Goal: Task Accomplishment & Management: Manage account settings

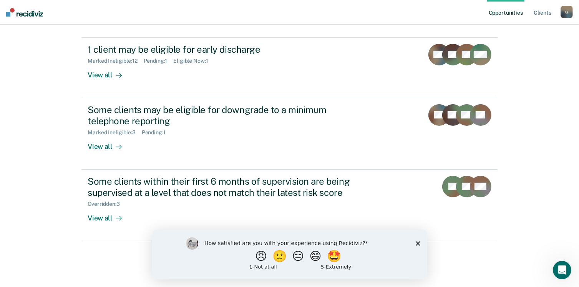
scroll to position [176, 0]
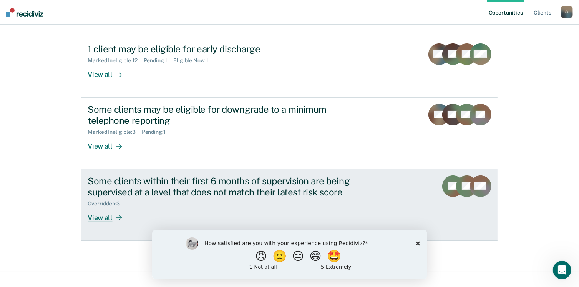
click at [94, 216] on div "View all" at bounding box center [109, 214] width 43 height 15
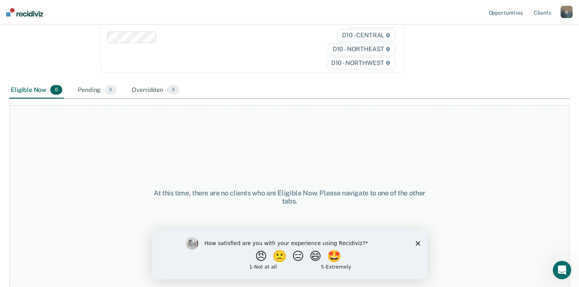
scroll to position [123, 0]
click at [154, 85] on div "Overridden 3" at bounding box center [156, 90] width 51 height 17
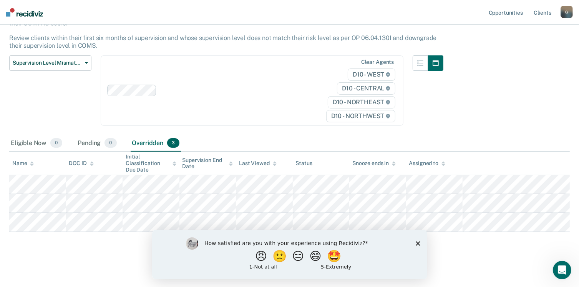
scroll to position [69, 0]
click at [417, 245] on icon "Close survey" at bounding box center [417, 242] width 5 height 5
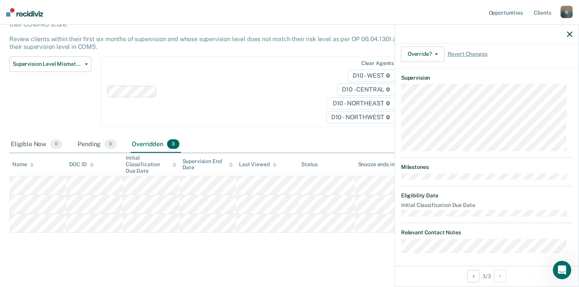
scroll to position [172, 0]
click at [438, 48] on button "Override?" at bounding box center [422, 53] width 43 height 15
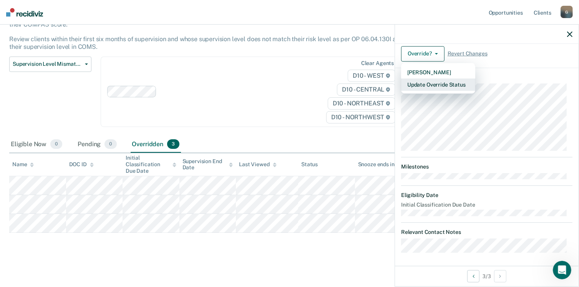
click at [434, 84] on button "Update Override Status" at bounding box center [438, 84] width 74 height 12
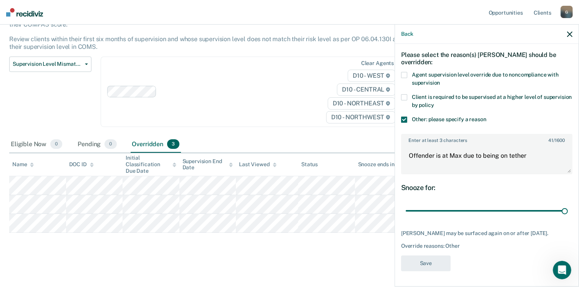
scroll to position [35, 0]
click at [456, 149] on textarea "Offender is at Max due to being on tether" at bounding box center [487, 159] width 170 height 28
drag, startPoint x: 492, startPoint y: 151, endPoint x: 545, endPoint y: 152, distance: 53.8
click at [545, 152] on textarea "Offender is at medium due to being on tether" at bounding box center [487, 159] width 170 height 28
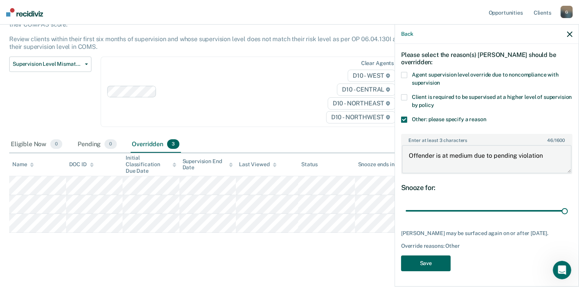
type textarea "Offender is at medium due to pending violation"
click at [421, 264] on button "Save" at bounding box center [426, 263] width 50 height 16
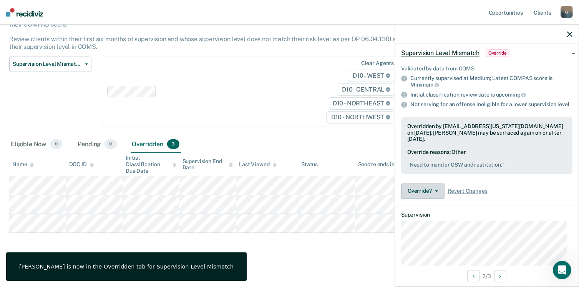
click at [437, 190] on button "Override?" at bounding box center [422, 190] width 43 height 15
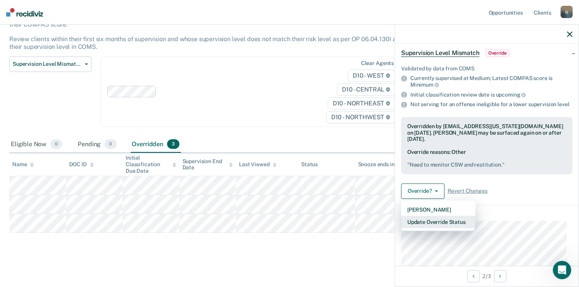
click at [434, 218] on button "Update Override Status" at bounding box center [438, 221] width 74 height 12
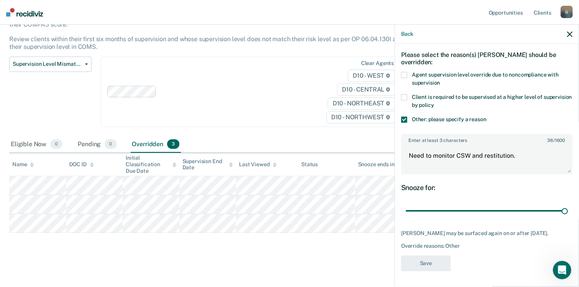
scroll to position [28, 0]
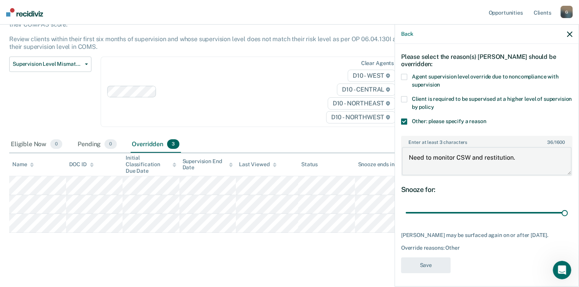
drag, startPoint x: 407, startPoint y: 157, endPoint x: 526, endPoint y: 153, distance: 119.2
click at [526, 153] on textarea "Need to monitor CSW and restitution." at bounding box center [487, 161] width 170 height 28
type textarea "Pending violaition for restitution"
click at [430, 266] on button "Save" at bounding box center [426, 265] width 50 height 16
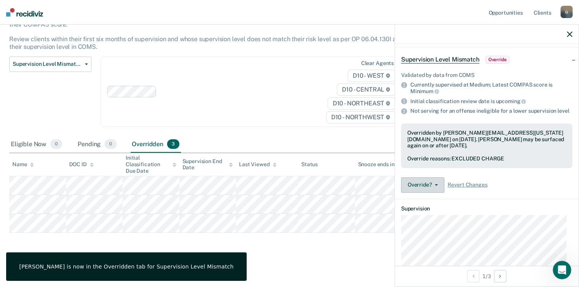
click at [441, 184] on button "Override?" at bounding box center [422, 184] width 43 height 15
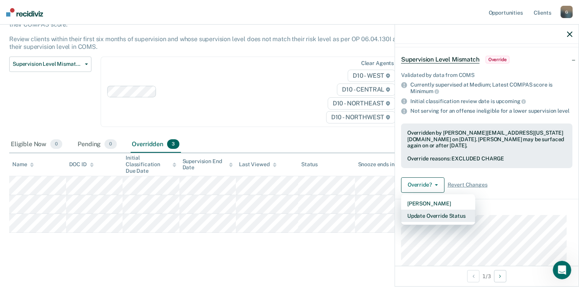
click at [441, 215] on button "Update Override Status" at bounding box center [438, 215] width 74 height 12
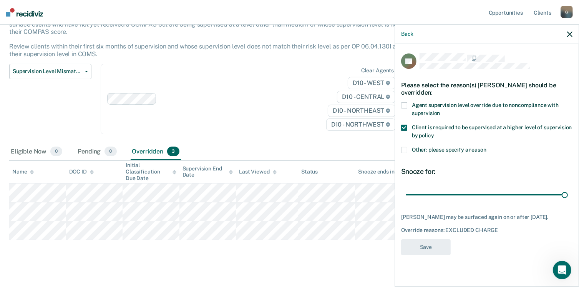
scroll to position [69, 0]
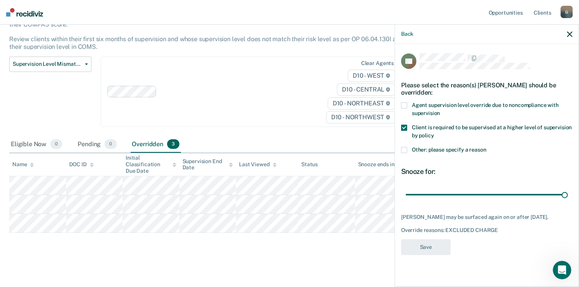
click at [403, 147] on span at bounding box center [404, 150] width 6 height 6
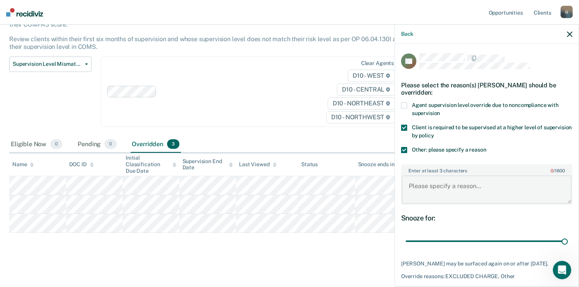
click at [457, 184] on textarea "Enter at least 3 characters 0 / 1600" at bounding box center [487, 189] width 170 height 28
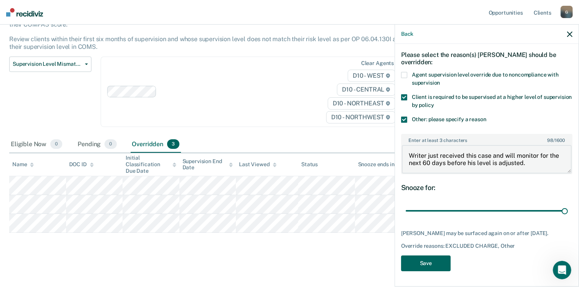
type textarea "Writer just received this case and will monitor for the next 60 days before his…"
click at [428, 260] on button "Save" at bounding box center [426, 263] width 50 height 16
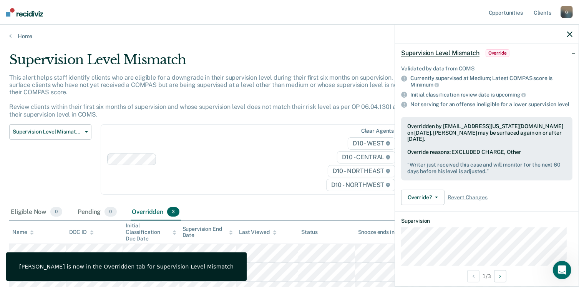
scroll to position [0, 0]
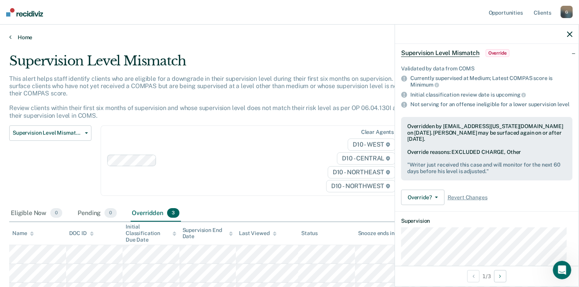
click at [11, 36] on icon at bounding box center [10, 37] width 2 height 6
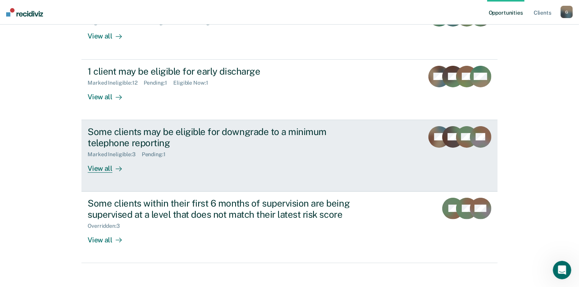
scroll to position [176, 0]
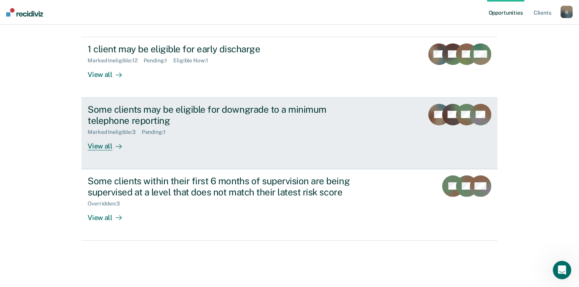
click at [103, 145] on div "View all" at bounding box center [109, 142] width 43 height 15
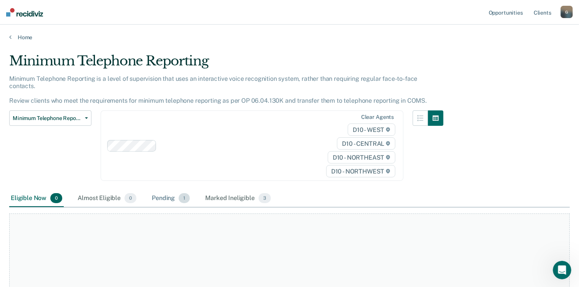
click at [165, 190] on div "Pending 1" at bounding box center [170, 198] width 41 height 17
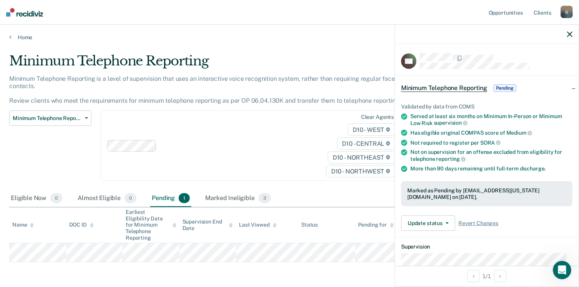
click at [567, 14] on div "G" at bounding box center [566, 12] width 12 height 12
click at [518, 50] on link "Log Out" at bounding box center [536, 50] width 62 height 7
